Goal: Transaction & Acquisition: Purchase product/service

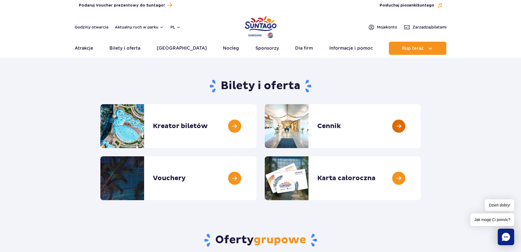
click at [421, 125] on link at bounding box center [421, 126] width 0 height 44
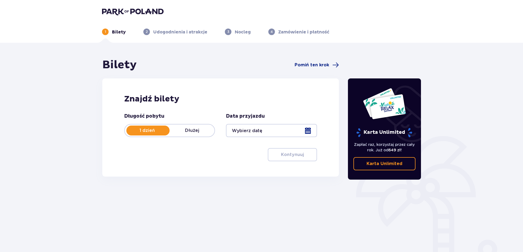
click at [201, 129] on p "Dłużej" at bounding box center [192, 130] width 45 height 6
click at [271, 130] on div at bounding box center [271, 130] width 91 height 13
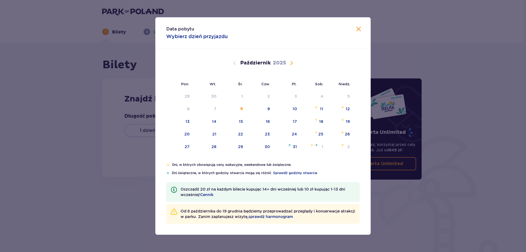
click at [295, 63] on div "[DATE]" at bounding box center [262, 63] width 181 height 7
click at [291, 63] on span "Następny miesiąc" at bounding box center [291, 63] width 7 height 7
click at [318, 121] on div "15" at bounding box center [320, 121] width 4 height 5
click at [349, 122] on div "16" at bounding box center [347, 121] width 4 height 5
type input "[DATE] - [DATE]"
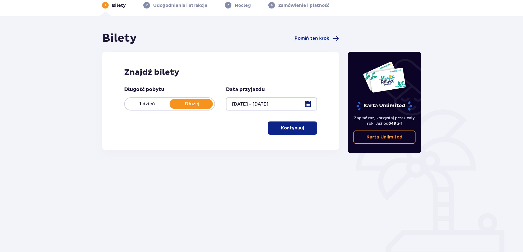
scroll to position [27, 0]
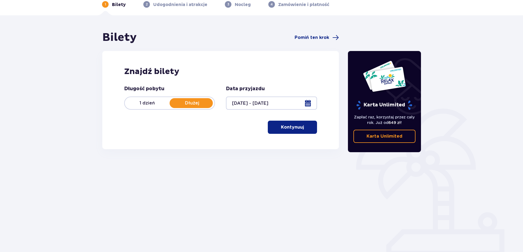
click at [293, 126] on p "Kontynuuj" at bounding box center [292, 127] width 23 height 6
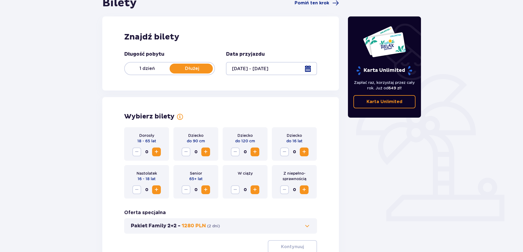
scroll to position [57, 0]
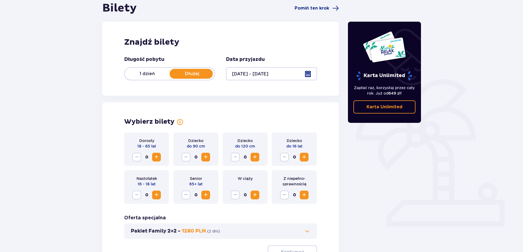
click at [159, 158] on span "Zwiększ" at bounding box center [156, 157] width 7 height 7
click at [304, 157] on span "Zwiększ" at bounding box center [304, 157] width 7 height 7
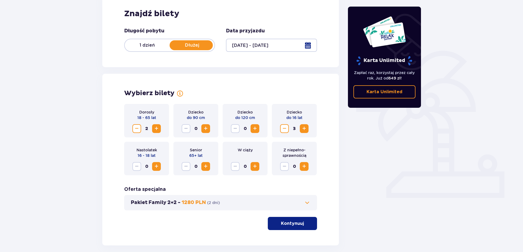
scroll to position [111, 0]
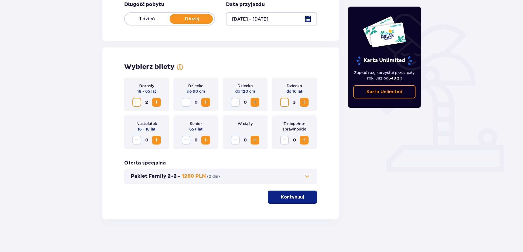
click at [232, 178] on button "Pakiet Family 2+2 - 1280 PLN ( 2 dni )" at bounding box center [221, 176] width 180 height 7
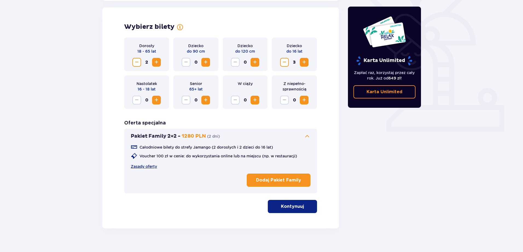
scroll to position [152, 0]
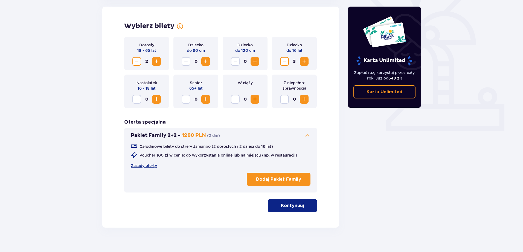
click at [261, 178] on p "Dodaj Pakiet Family" at bounding box center [278, 179] width 45 height 6
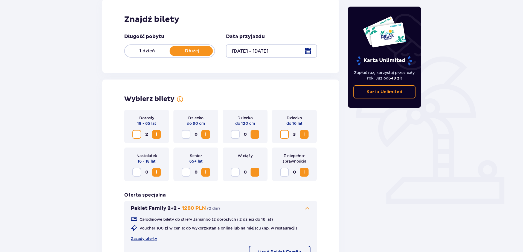
scroll to position [0, 0]
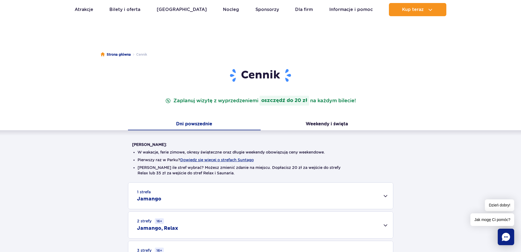
scroll to position [55, 0]
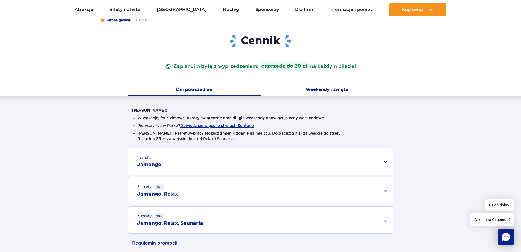
click at [326, 86] on button "Weekendy i święta" at bounding box center [327, 89] width 133 height 11
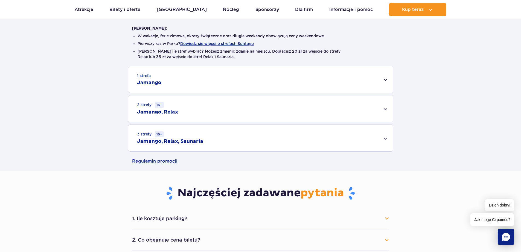
scroll to position [137, 0]
click at [193, 84] on div "1 strefa Jamango" at bounding box center [260, 79] width 265 height 26
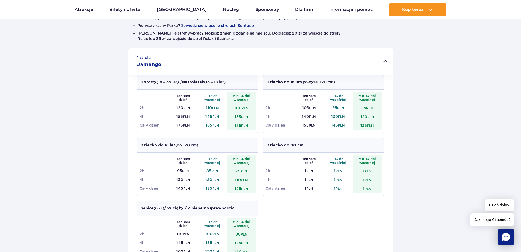
scroll to position [164, 0]
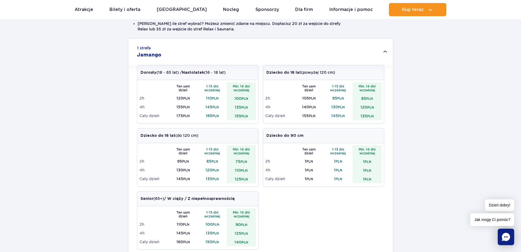
click at [299, 74] on strong "Dziecko do 16 lat" at bounding box center [284, 73] width 35 height 4
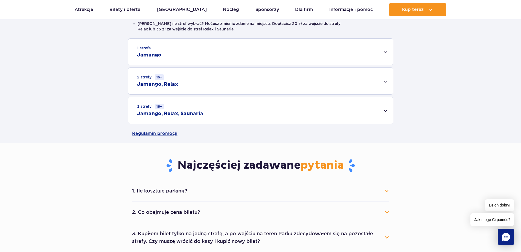
click at [299, 74] on strong "Dziecko do 16 lat" at bounding box center [284, 73] width 35 height 4
click at [366, 52] on div "1 strefa Jamango" at bounding box center [260, 52] width 265 height 26
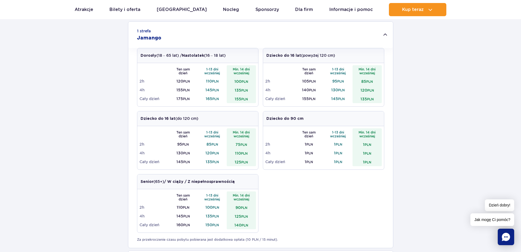
scroll to position [192, 0]
